Goal: Submit feedback/report problem: Submit feedback/report problem

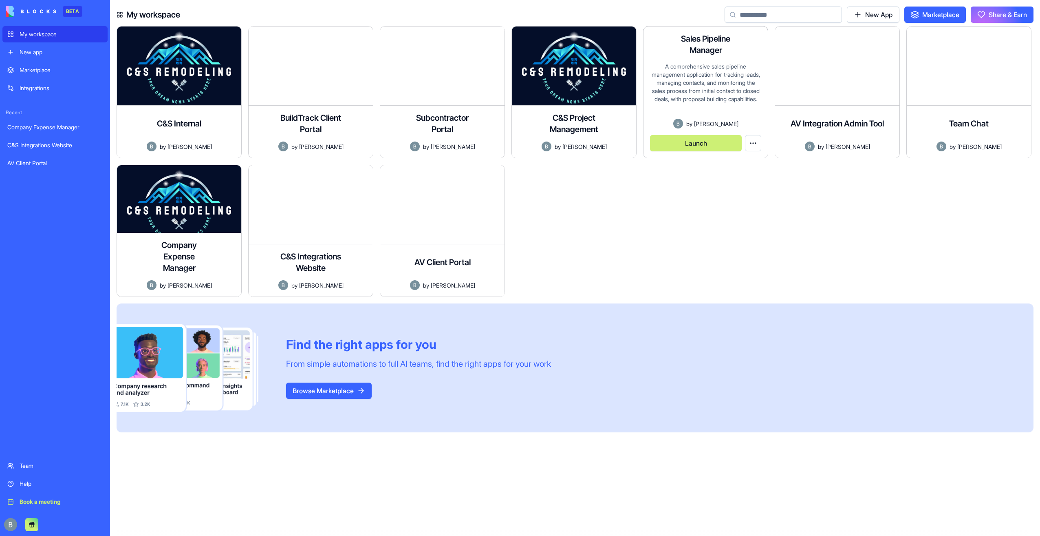
click at [734, 68] on div "A comprehensive sales pipeline management application for tracking leads, manag…" at bounding box center [705, 90] width 111 height 56
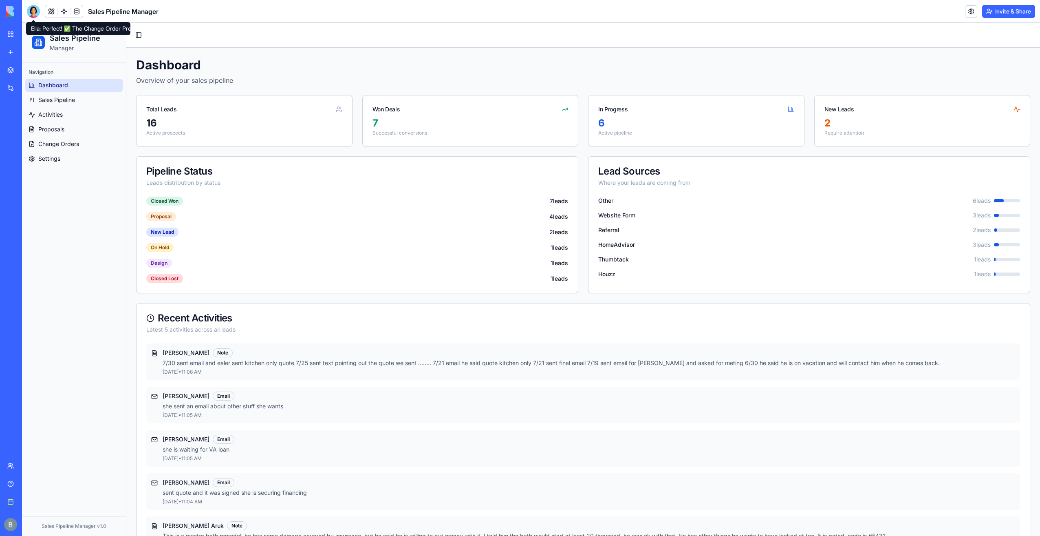
click at [26, 6] on header "Sales Pipeline Manager Invite & Share" at bounding box center [531, 11] width 1018 height 23
click at [31, 6] on div at bounding box center [33, 11] width 13 height 13
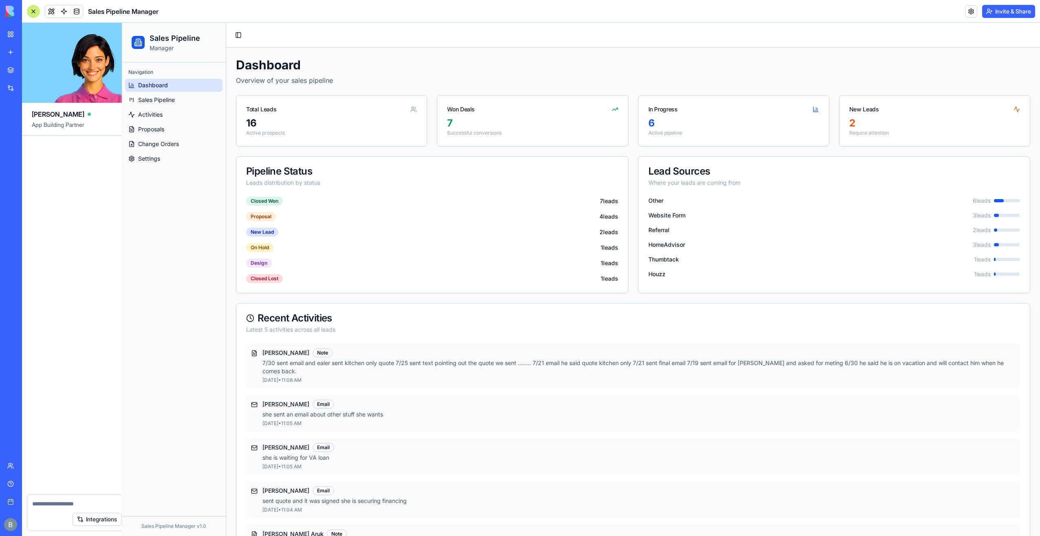
scroll to position [28281, 0]
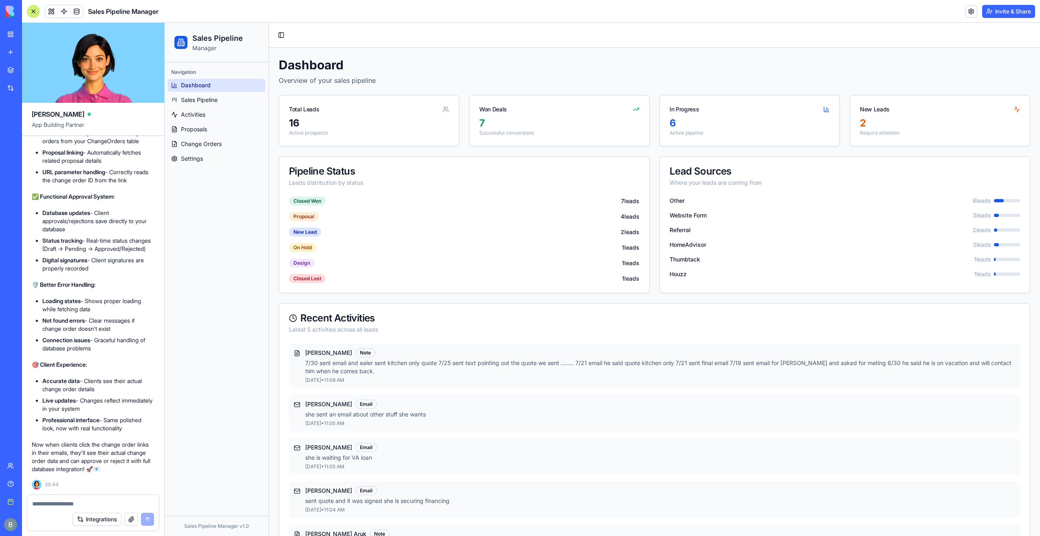
click at [106, 503] on textarea at bounding box center [93, 503] width 122 height 8
click at [218, 123] on link "Proposals" at bounding box center [216, 129] width 97 height 13
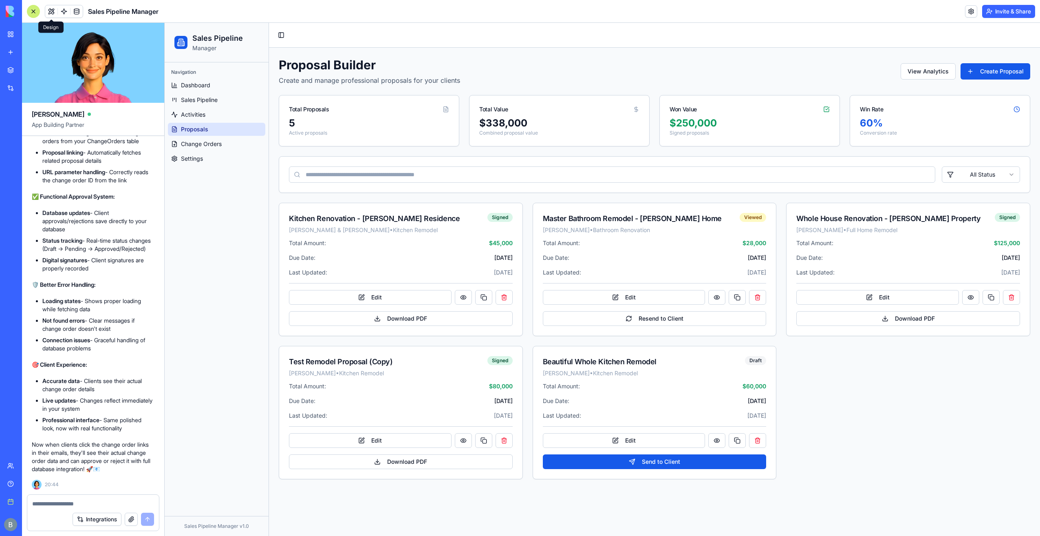
click at [52, 9] on button at bounding box center [51, 11] width 12 height 12
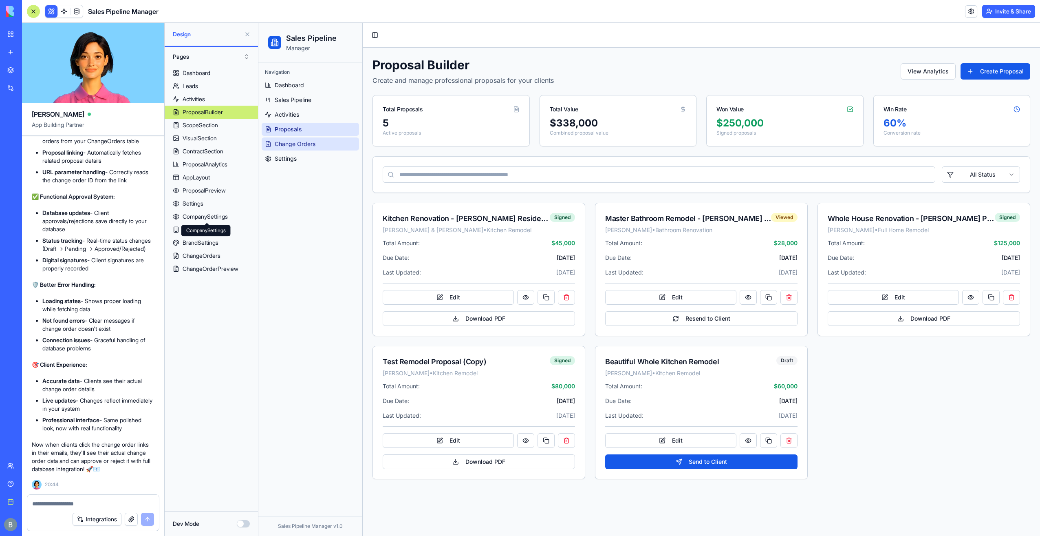
click at [294, 148] on link "Change Orders" at bounding box center [310, 143] width 97 height 13
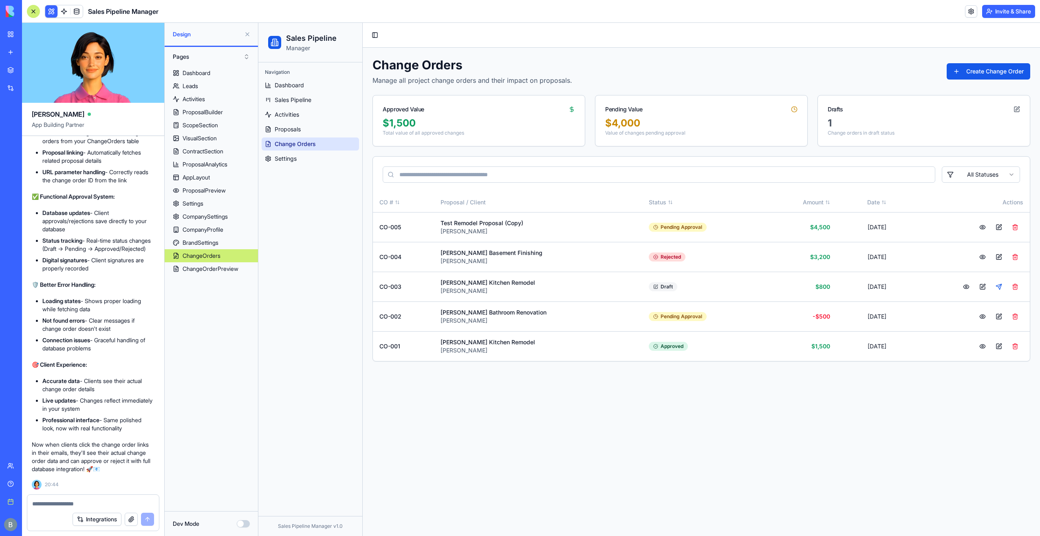
click at [101, 501] on textarea at bounding box center [93, 503] width 122 height 8
click at [100, 506] on textarea at bounding box center [93, 503] width 122 height 8
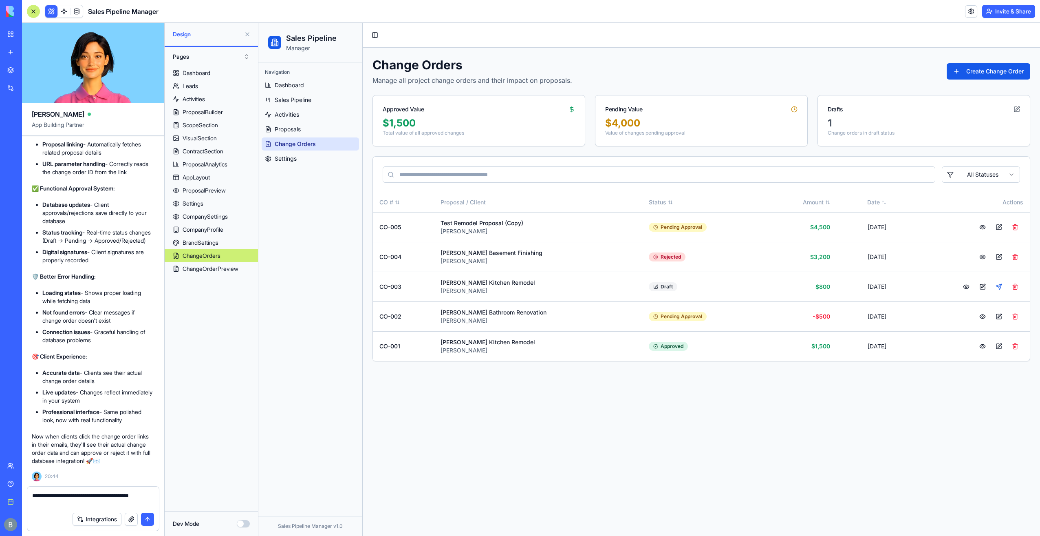
type textarea "**********"
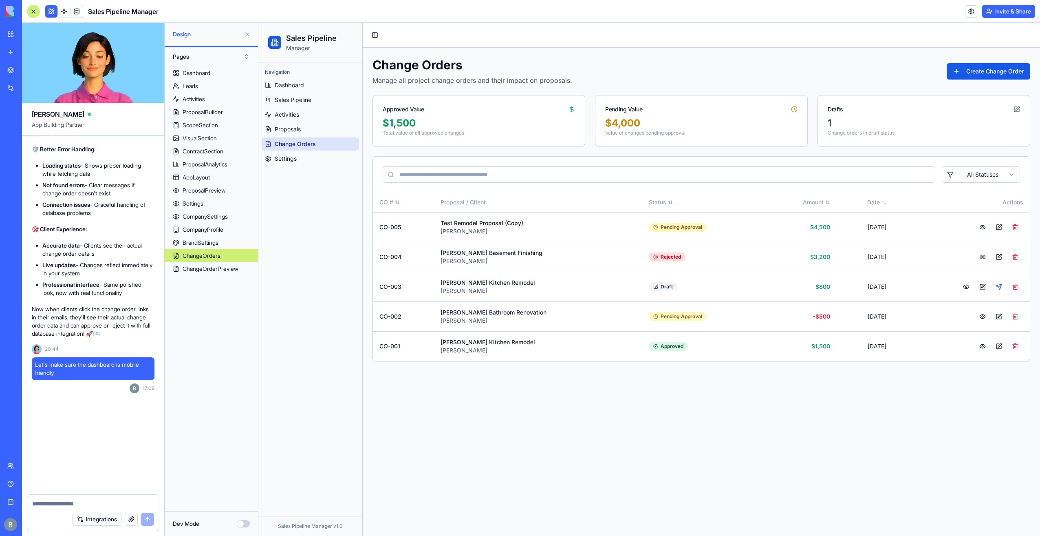
scroll to position [28416, 0]
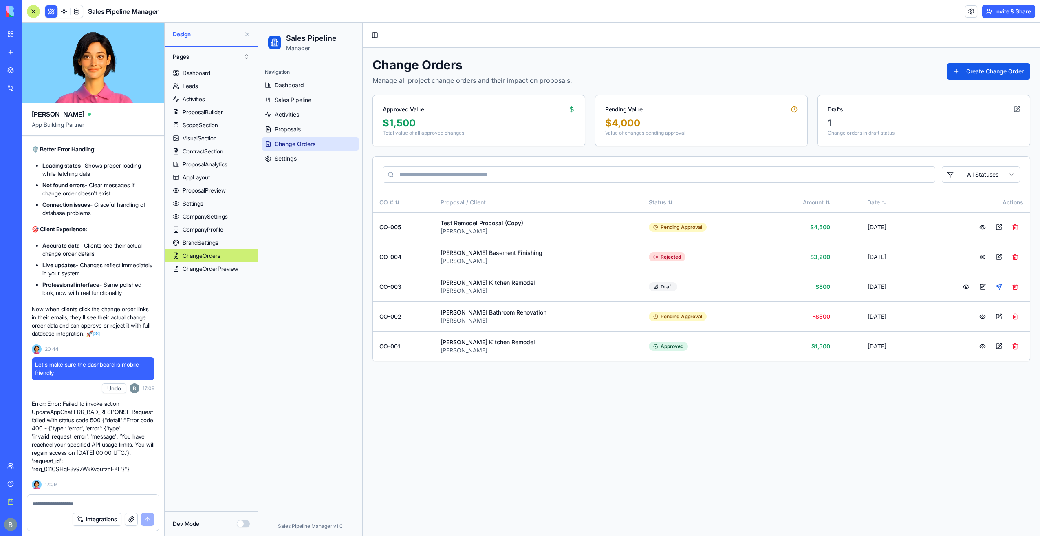
drag, startPoint x: 141, startPoint y: 471, endPoint x: 25, endPoint y: 402, distance: 134.9
copy p "Error: Error: Failed to invoke action UpdateAppChat ERR_BAD_RESPONSE Request fa…"
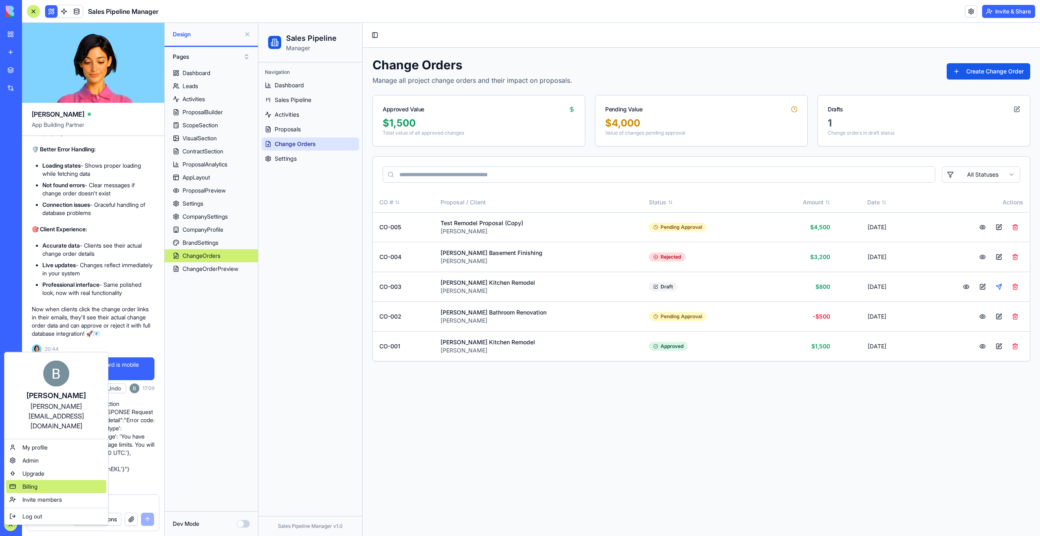
click at [42, 480] on div "Billing" at bounding box center [56, 486] width 100 height 13
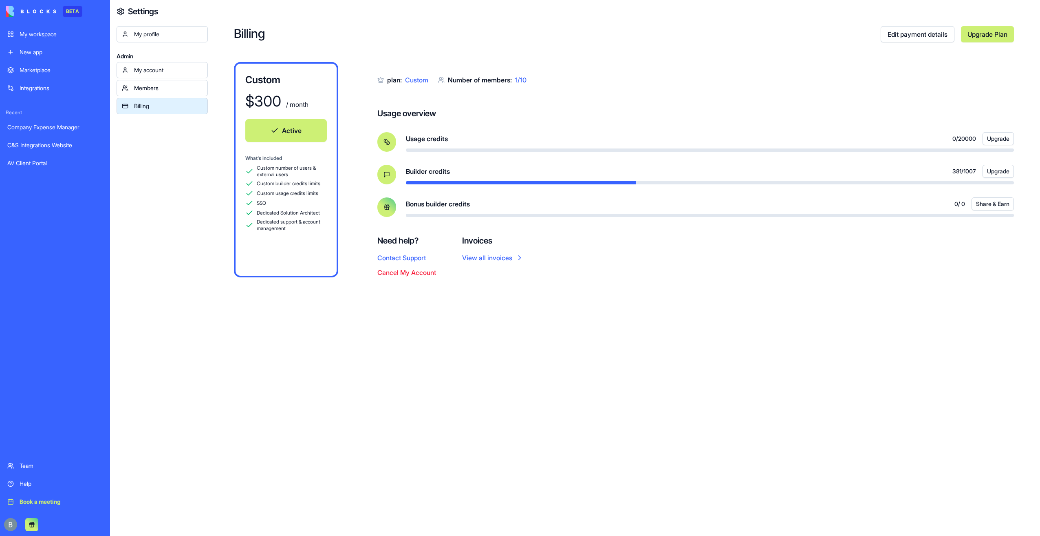
click at [40, 481] on div "Help" at bounding box center [61, 483] width 83 height 8
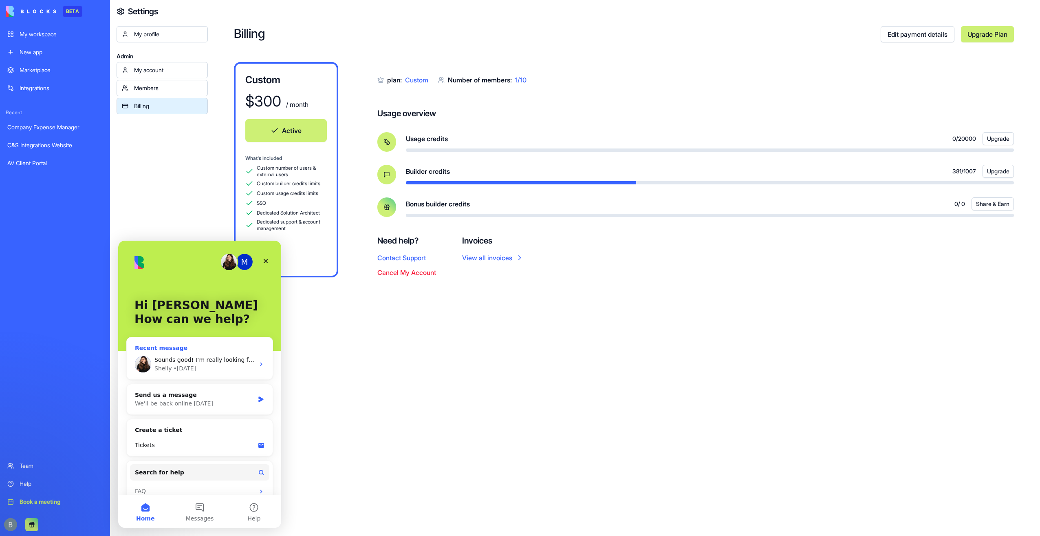
click at [220, 361] on span "Sounds good! I’m really looking forward to it!" at bounding box center [218, 359] width 129 height 7
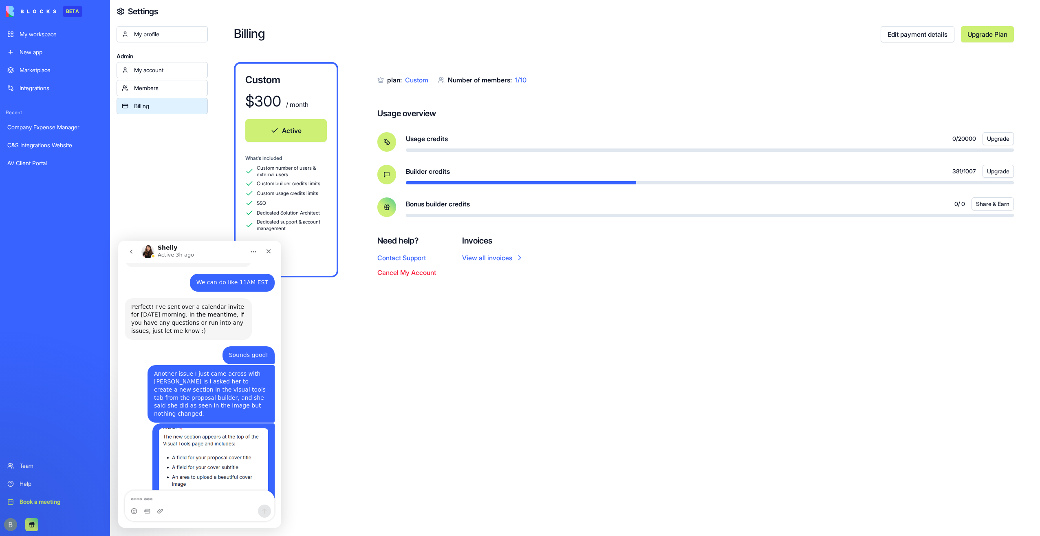
scroll to position [5017, 0]
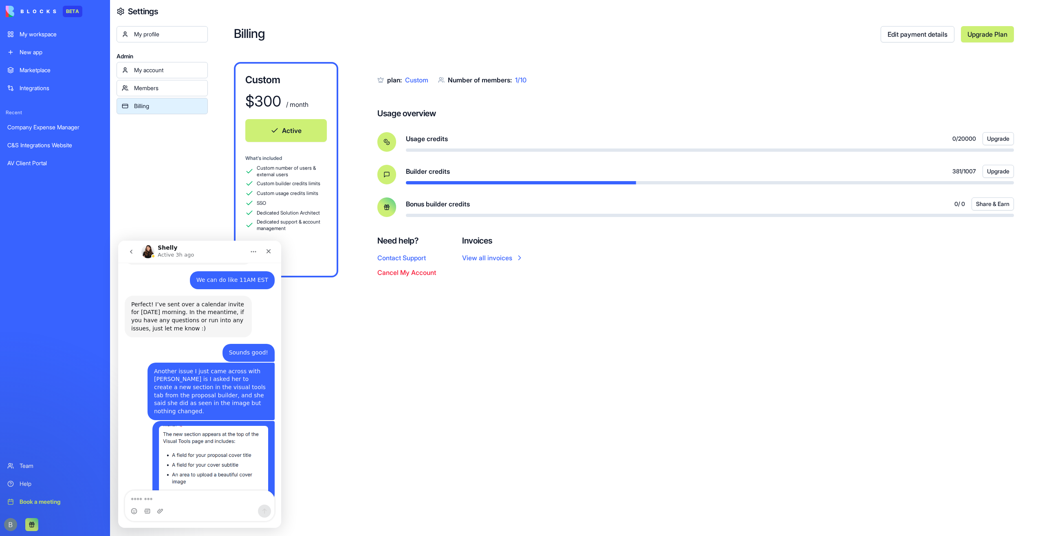
click at [203, 497] on textarea "Message…" at bounding box center [199, 497] width 149 height 14
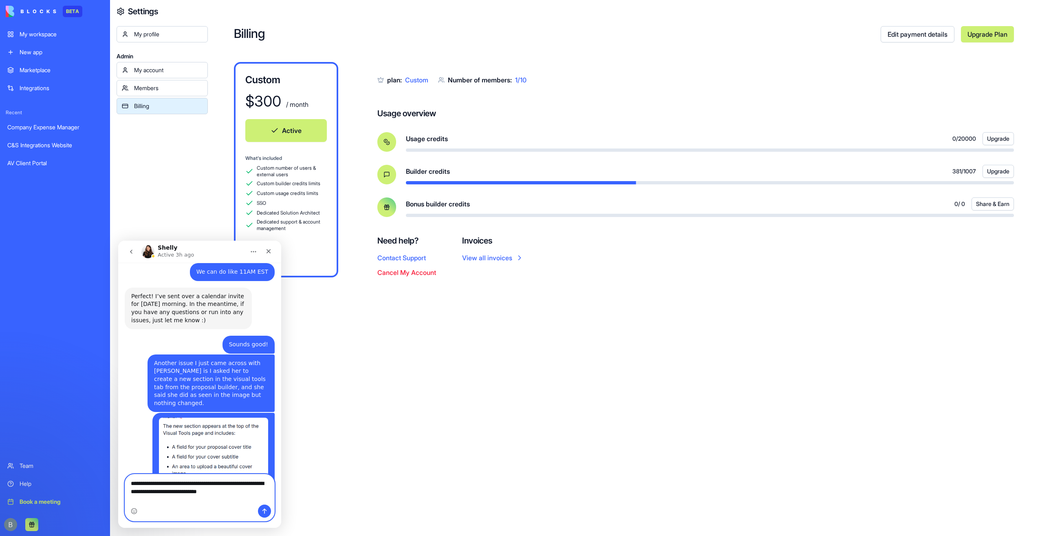
type textarea "**********"
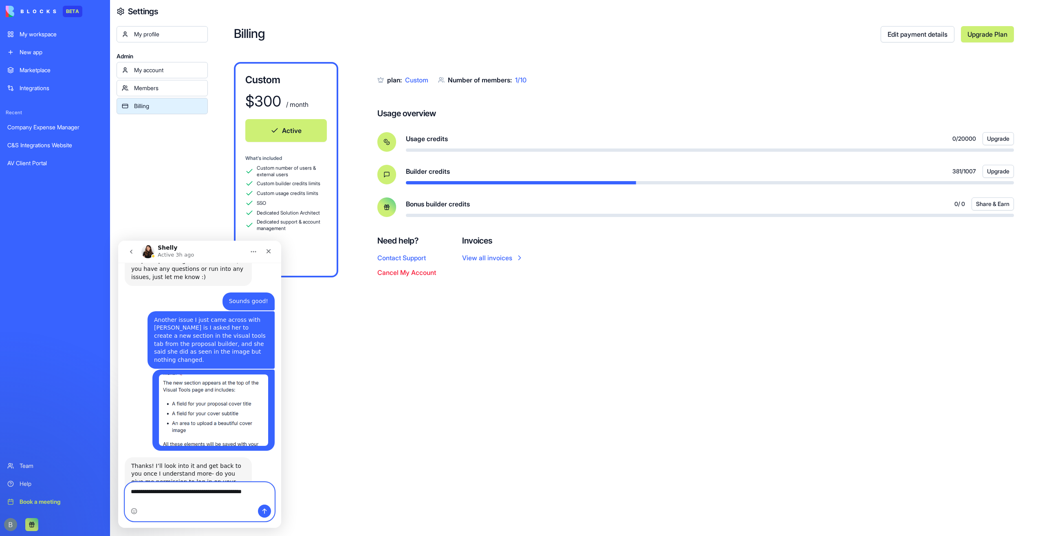
scroll to position [5077, 0]
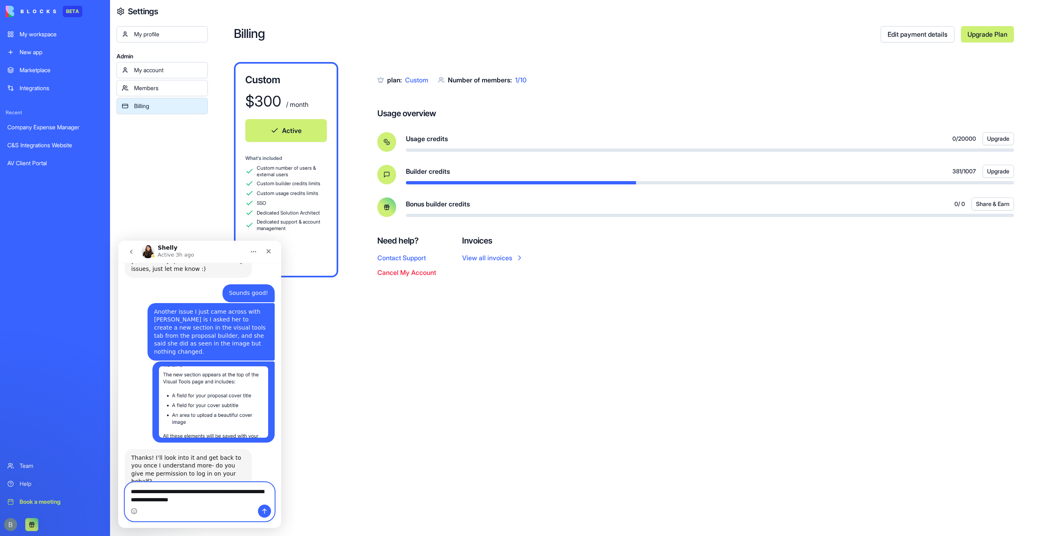
type textarea "**********"
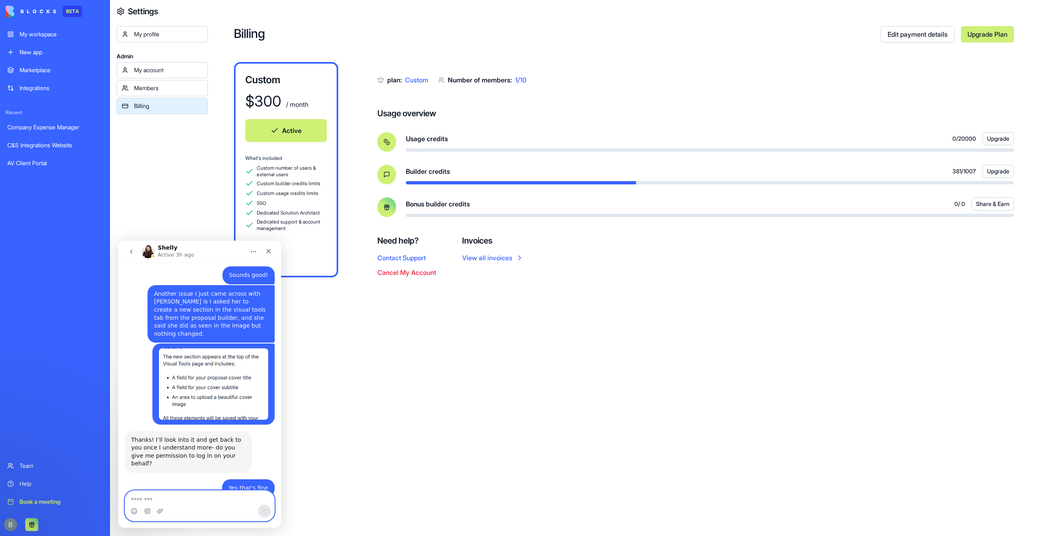
paste textarea "**********"
type textarea "**********"
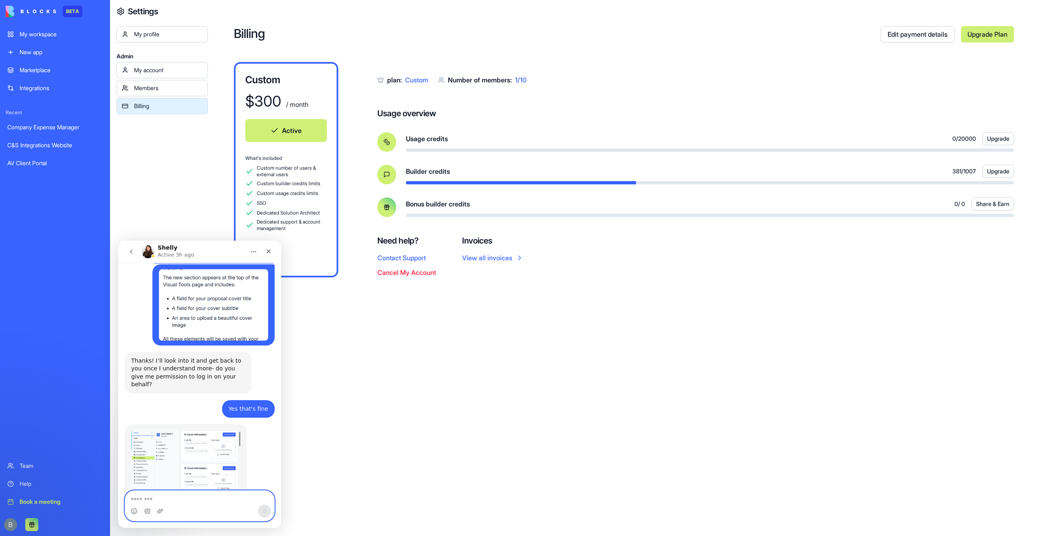
scroll to position [5178, 0]
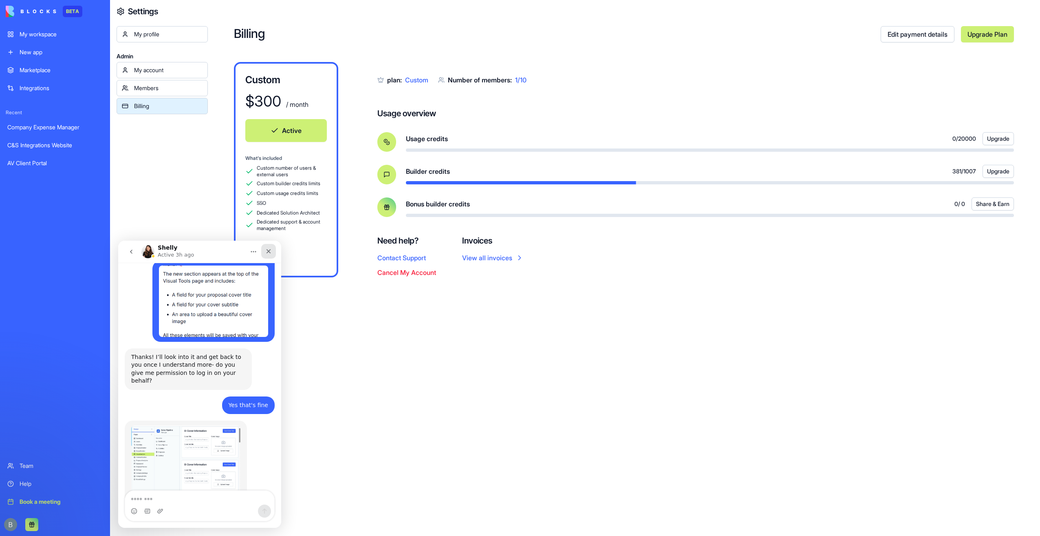
click at [276, 251] on div "Close" at bounding box center [268, 251] width 15 height 15
